Goal: Task Accomplishment & Management: Use online tool/utility

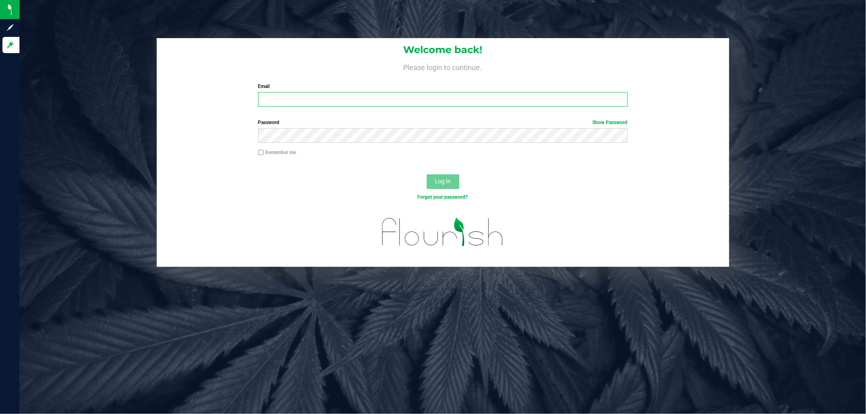
click at [357, 106] on input "Email" at bounding box center [442, 99] width 369 height 15
type input "[EMAIL_ADDRESS][DOMAIN_NAME]"
click at [427, 175] on button "Log In" at bounding box center [443, 182] width 32 height 15
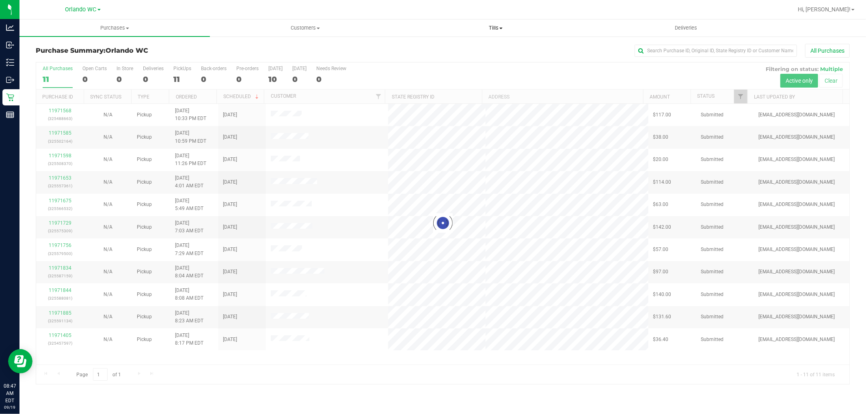
click at [495, 24] on span "Tills" at bounding box center [496, 27] width 190 height 7
click at [461, 47] on li "Manage tills" at bounding box center [495, 49] width 190 height 10
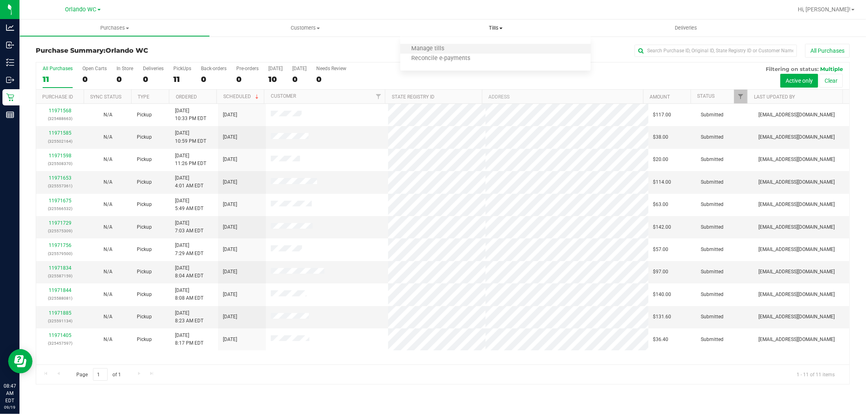
click at [461, 47] on li "Manage tills" at bounding box center [495, 49] width 190 height 10
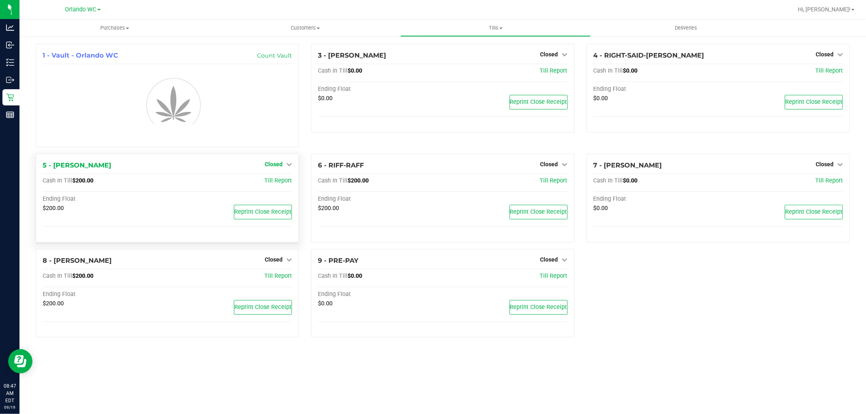
click at [288, 162] on icon at bounding box center [289, 165] width 6 height 6
click at [281, 183] on link "Open Till" at bounding box center [274, 181] width 22 height 6
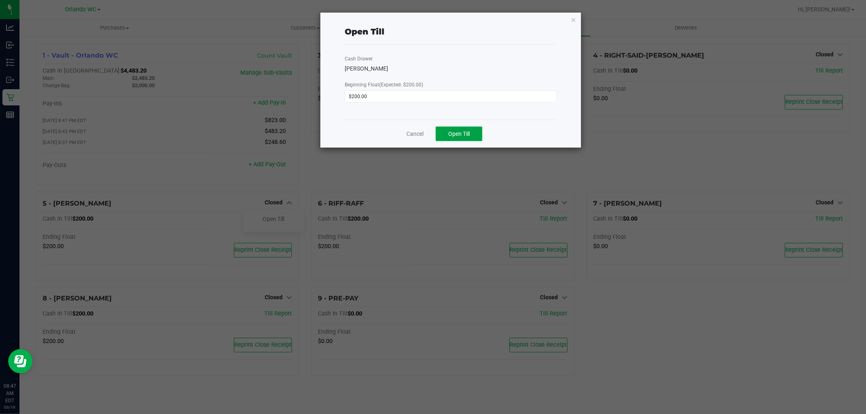
click at [479, 139] on button "Open Till" at bounding box center [459, 134] width 47 height 15
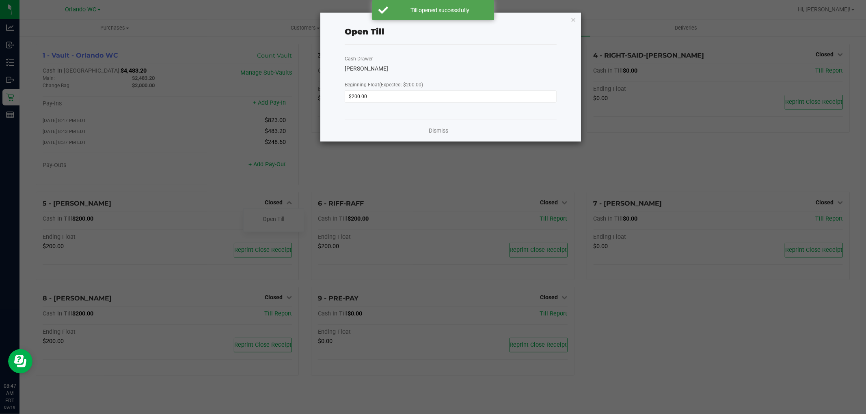
click at [449, 125] on div "Dismiss" at bounding box center [451, 131] width 212 height 22
click at [444, 133] on link "Dismiss" at bounding box center [438, 131] width 19 height 9
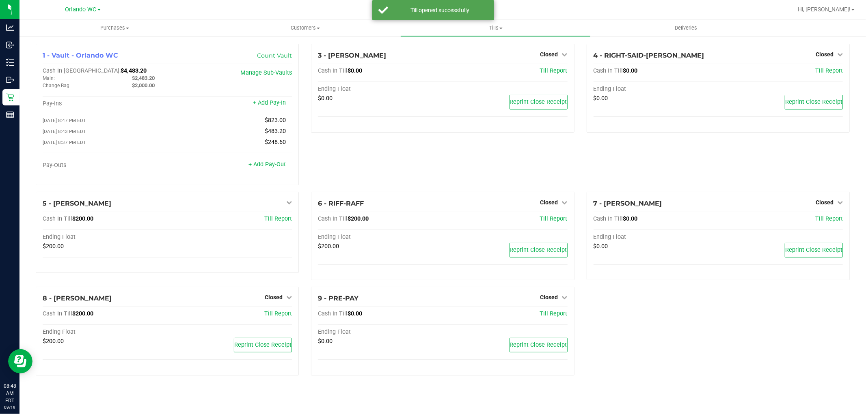
drag, startPoint x: 444, startPoint y: 169, endPoint x: 558, endPoint y: 190, distance: 115.9
click at [445, 169] on div "3 - [PERSON_NAME]-DERULO Closed Open Till Cash In Till $0.00 Till Report Ending…" at bounding box center [442, 118] width 275 height 148
click at [554, 205] on span "Closed" at bounding box center [549, 202] width 18 height 6
click at [553, 219] on link "Open Till" at bounding box center [549, 219] width 22 height 6
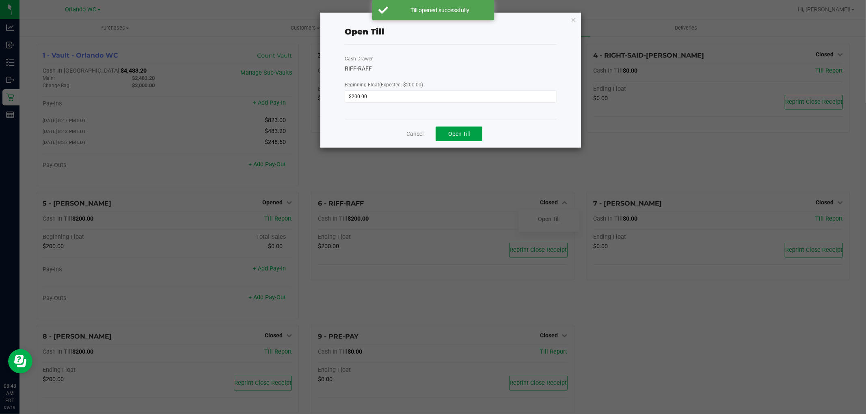
click at [464, 134] on span "Open Till" at bounding box center [459, 134] width 22 height 6
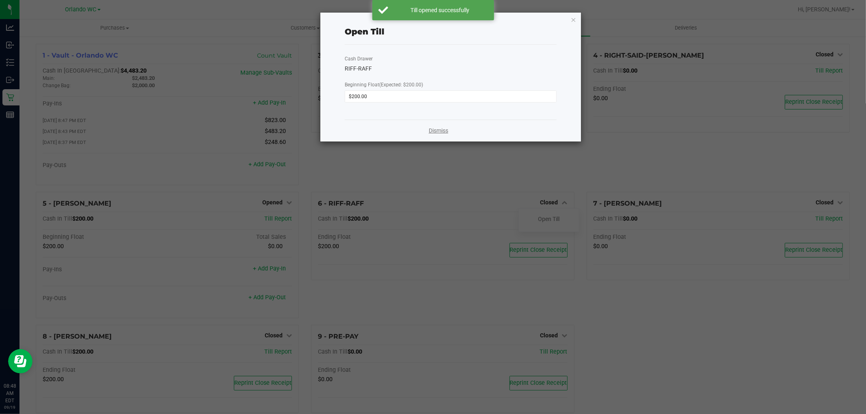
click at [444, 133] on link "Dismiss" at bounding box center [438, 131] width 19 height 9
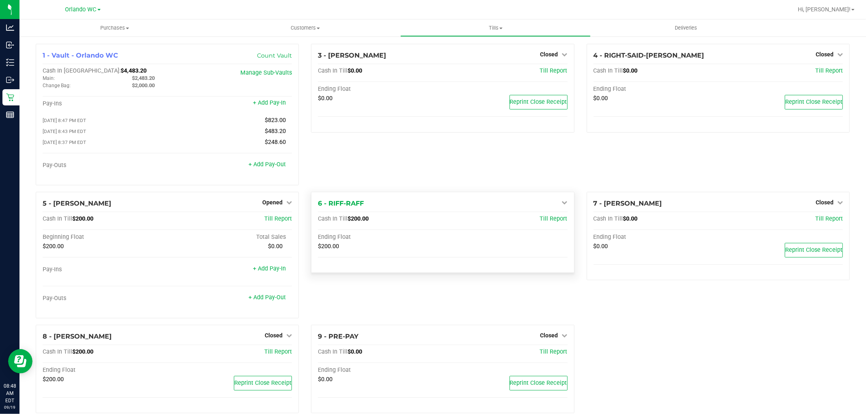
drag, startPoint x: 431, startPoint y: 202, endPoint x: 424, endPoint y: 205, distance: 6.9
click at [429, 202] on div "6 - RIFF-RAFF Open Till" at bounding box center [442, 204] width 249 height 10
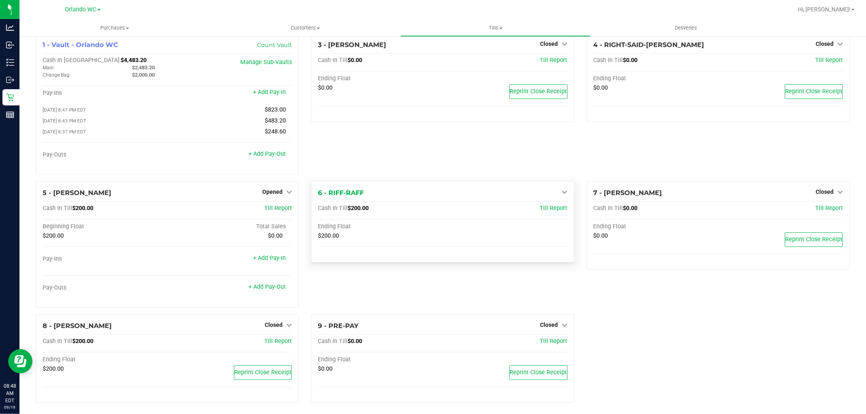
scroll to position [16, 0]
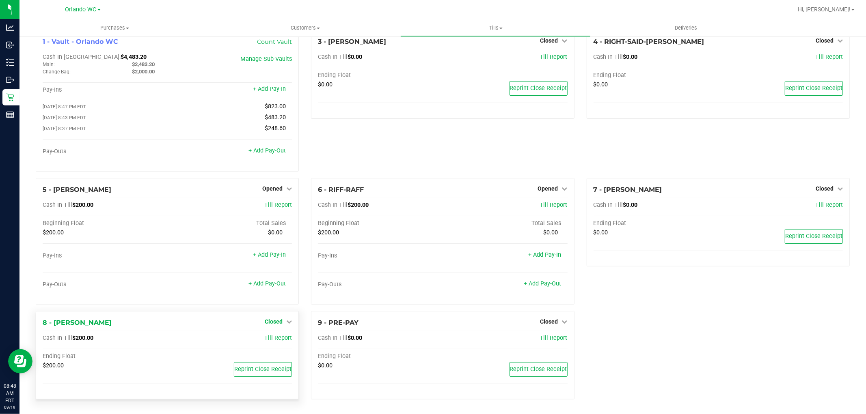
click at [270, 322] on span "Closed" at bounding box center [274, 322] width 18 height 6
click at [281, 336] on link "Open Till" at bounding box center [274, 338] width 22 height 6
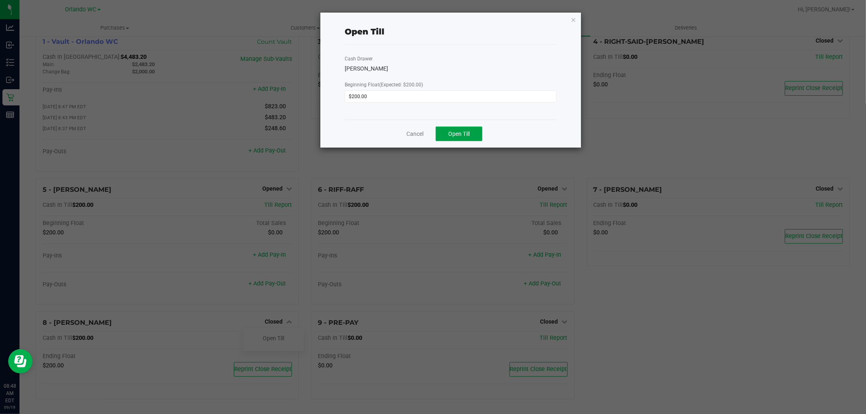
click at [464, 140] on button "Open Till" at bounding box center [459, 134] width 47 height 15
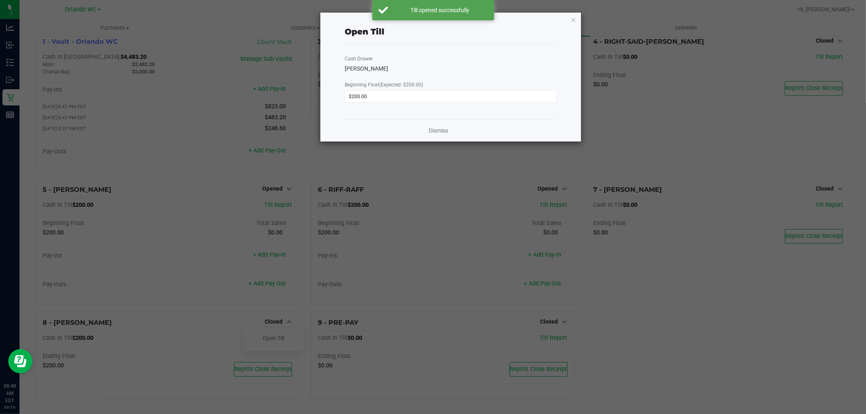
click at [444, 126] on div "Dismiss" at bounding box center [451, 131] width 212 height 22
click at [437, 125] on div "Dismiss" at bounding box center [451, 131] width 212 height 22
click at [435, 130] on link "Dismiss" at bounding box center [438, 131] width 19 height 9
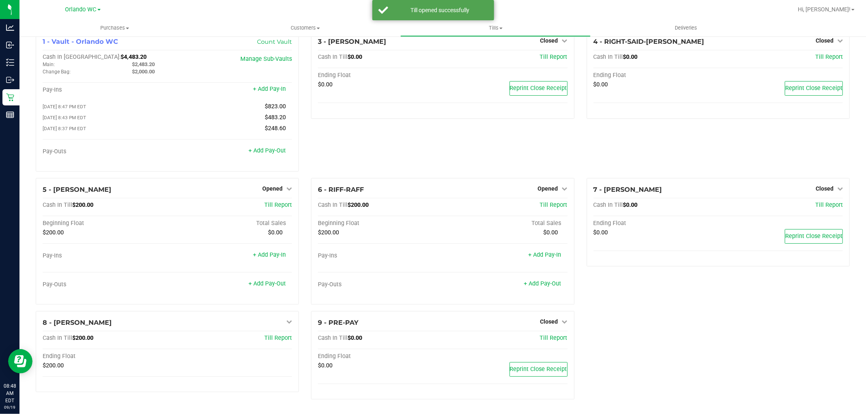
drag, startPoint x: 455, startPoint y: 144, endPoint x: 338, endPoint y: 148, distance: 116.9
click at [423, 145] on div "3 - [PERSON_NAME]-DERULO Closed Open Till Cash In Till $0.00 Till Report Ending…" at bounding box center [442, 104] width 275 height 148
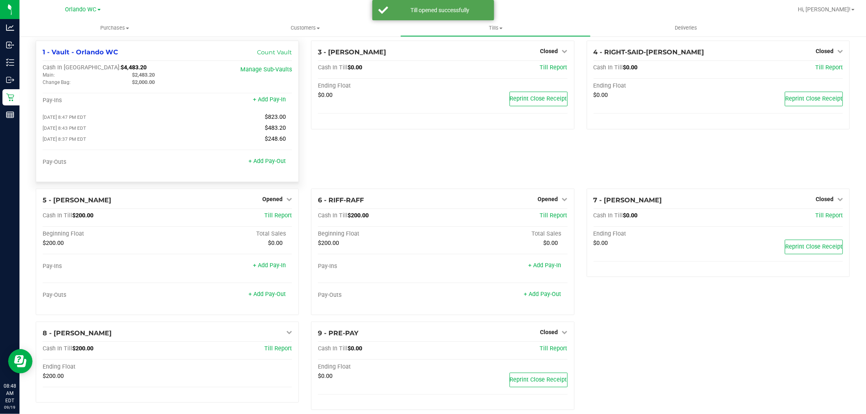
scroll to position [0, 0]
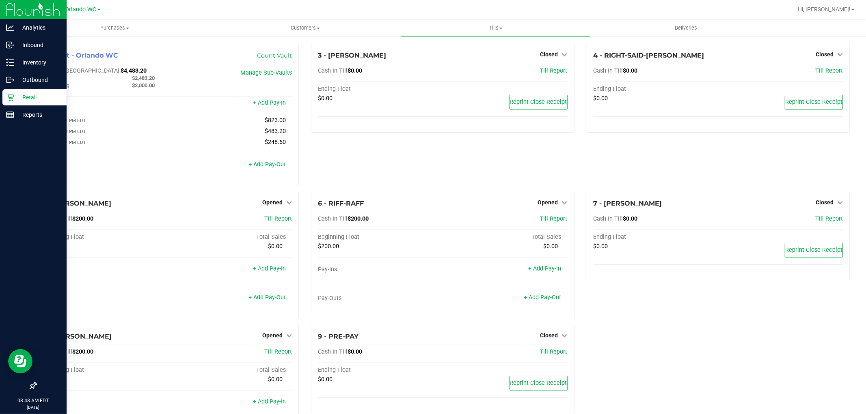
click at [27, 94] on p "Retail" at bounding box center [38, 98] width 49 height 10
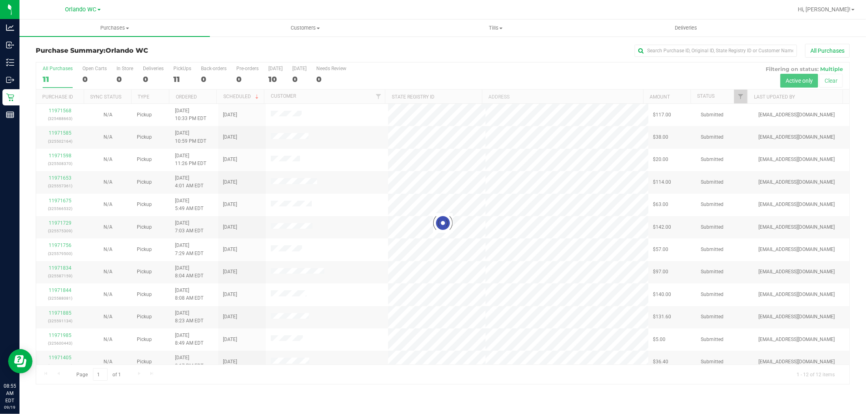
click at [423, 246] on div at bounding box center [442, 224] width 813 height 322
